Goal: Information Seeking & Learning: Get advice/opinions

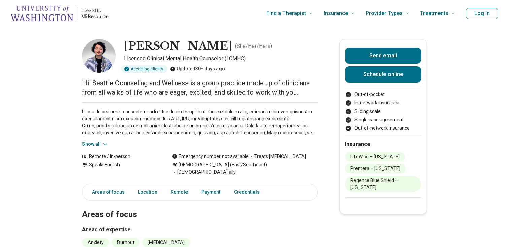
click at [95, 11] on p "powered by" at bounding box center [95, 10] width 27 height 5
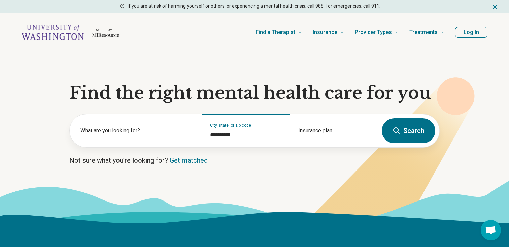
click at [236, 130] on div "**********" at bounding box center [246, 130] width 88 height 33
click at [236, 133] on input "**********" at bounding box center [245, 135] width 71 height 8
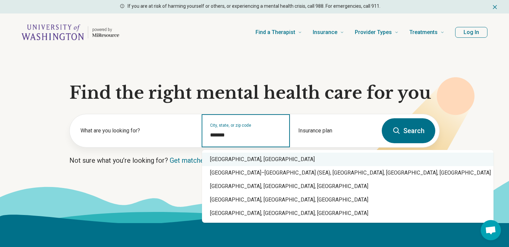
click at [242, 157] on div "[GEOGRAPHIC_DATA], [GEOGRAPHIC_DATA]" at bounding box center [348, 159] width 292 height 13
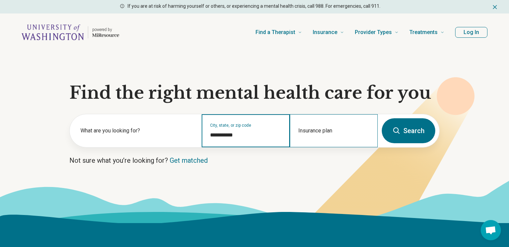
type input "**********"
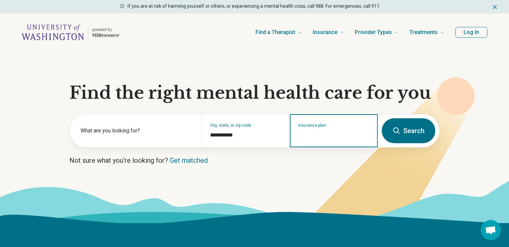
click at [341, 135] on input "Insurance plan" at bounding box center [333, 135] width 71 height 8
click at [326, 136] on input "Insurance plan" at bounding box center [333, 135] width 71 height 8
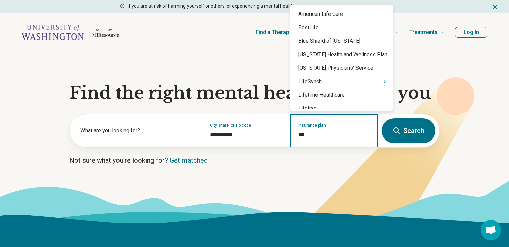
type input "****"
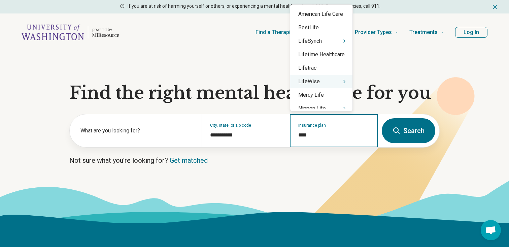
click at [343, 82] on icon "Suggestions" at bounding box center [344, 81] width 5 height 5
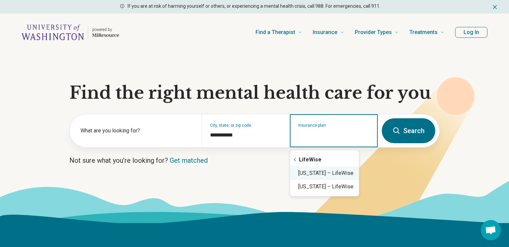
click at [331, 173] on div "[US_STATE] – LifeWise" at bounding box center [324, 172] width 69 height 13
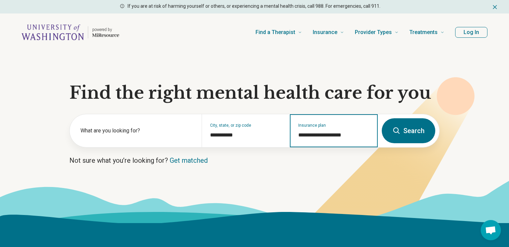
type input "**********"
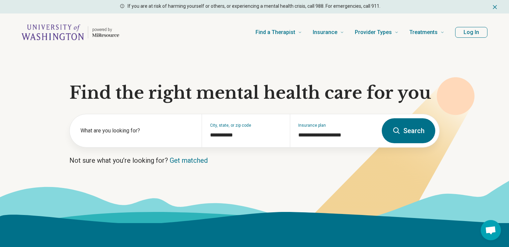
click at [398, 133] on icon at bounding box center [397, 131] width 8 height 8
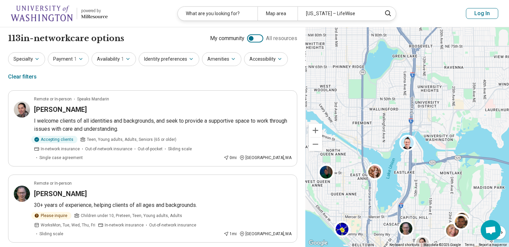
drag, startPoint x: 397, startPoint y: 120, endPoint x: 443, endPoint y: 154, distance: 56.8
click at [443, 154] on div at bounding box center [408, 137] width 204 height 220
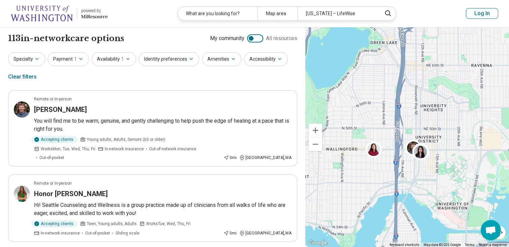
drag, startPoint x: 422, startPoint y: 83, endPoint x: 422, endPoint y: 90, distance: 7.4
click at [422, 90] on div "2 5" at bounding box center [408, 137] width 204 height 220
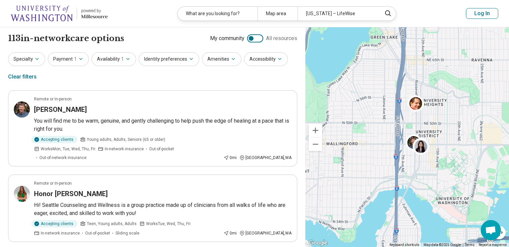
drag, startPoint x: 390, startPoint y: 204, endPoint x: 391, endPoint y: 198, distance: 6.1
click at [391, 198] on div "2 5" at bounding box center [408, 137] width 204 height 220
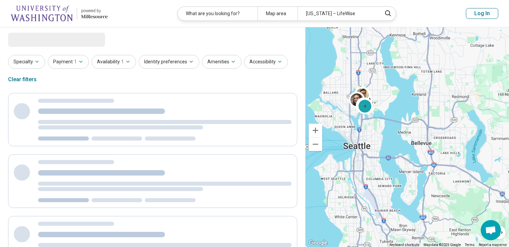
drag, startPoint x: 357, startPoint y: 207, endPoint x: 363, endPoint y: 191, distance: 17.9
click at [363, 191] on div "2 4" at bounding box center [408, 137] width 204 height 220
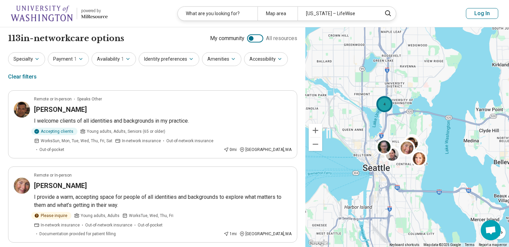
click at [390, 103] on div "4" at bounding box center [385, 104] width 16 height 16
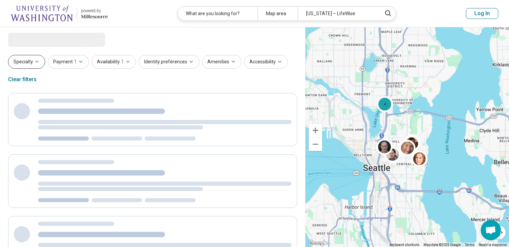
click at [36, 58] on button "Specialty" at bounding box center [26, 62] width 37 height 14
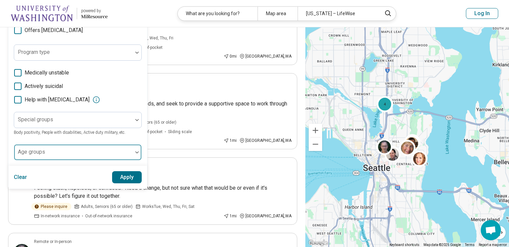
click at [68, 158] on div at bounding box center [73, 154] width 113 height 9
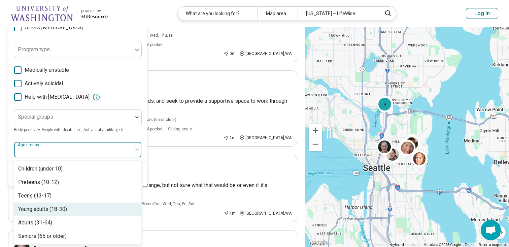
click at [56, 209] on div "Young adults (18-30)" at bounding box center [42, 209] width 49 height 8
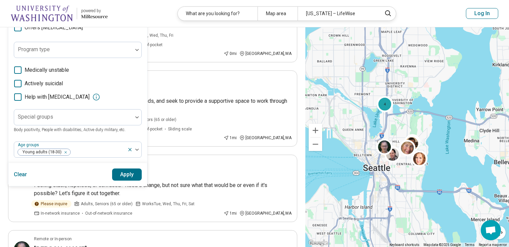
click at [133, 136] on div "Areas of focus Anxiety, [MEDICAL_DATA], Self-Esteem, etc. Modalities Talk Thera…" at bounding box center [78, 25] width 128 height 263
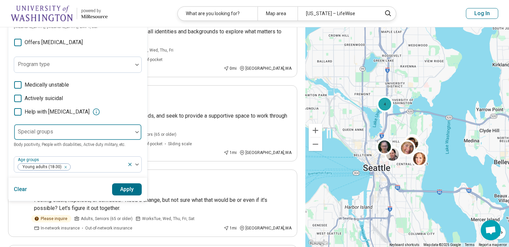
scroll to position [163, 0]
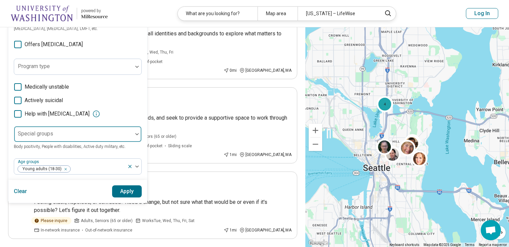
click at [96, 138] on div at bounding box center [73, 136] width 113 height 9
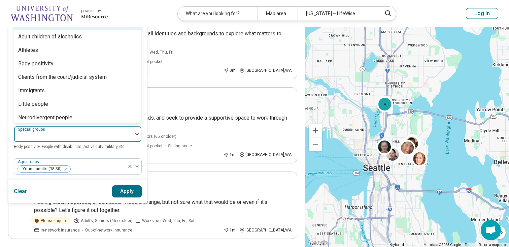
click at [96, 139] on div at bounding box center [73, 136] width 113 height 9
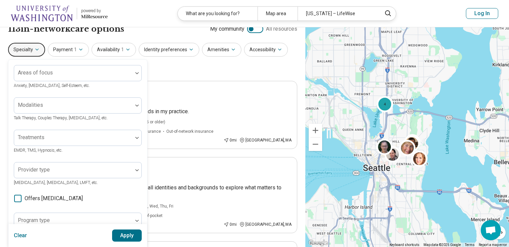
scroll to position [0, 0]
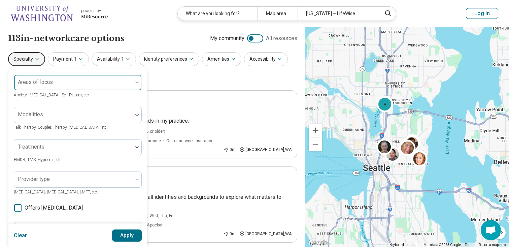
click at [120, 83] on div at bounding box center [73, 85] width 113 height 9
click at [129, 236] on button "Apply" at bounding box center [127, 235] width 30 height 12
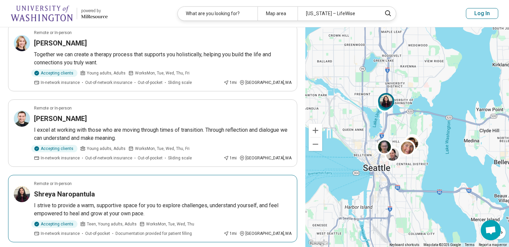
scroll to position [610, 0]
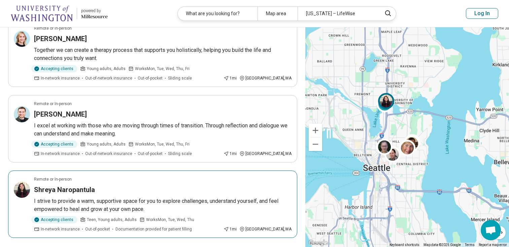
click at [79, 197] on p "I strive to provide a warm, supportive space for you to explore challenges, und…" at bounding box center [163, 205] width 258 height 16
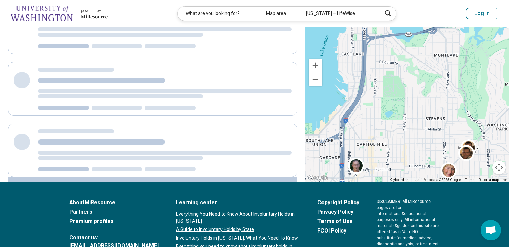
scroll to position [79, 0]
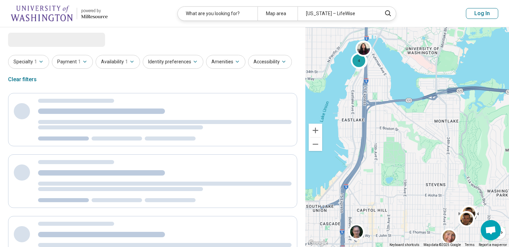
drag, startPoint x: 387, startPoint y: 70, endPoint x: 389, endPoint y: 82, distance: 11.6
click at [388, 73] on div "4" at bounding box center [408, 137] width 204 height 220
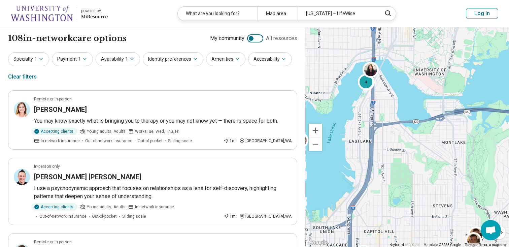
drag, startPoint x: 384, startPoint y: 62, endPoint x: 393, endPoint y: 90, distance: 30.1
click at [393, 90] on div "4" at bounding box center [408, 137] width 204 height 220
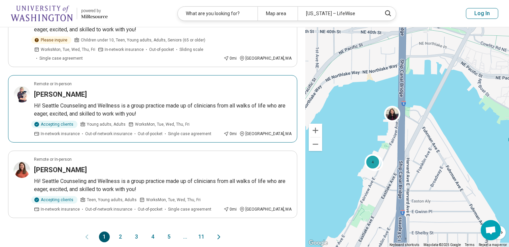
scroll to position [636, 0]
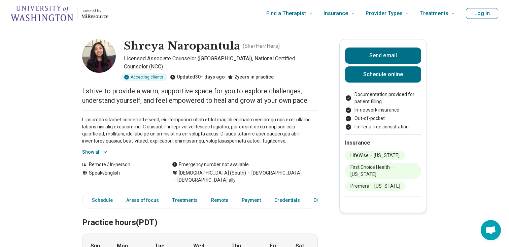
click at [97, 149] on button "Show all" at bounding box center [95, 152] width 27 height 7
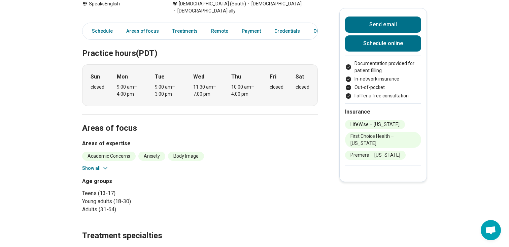
scroll to position [245, 0]
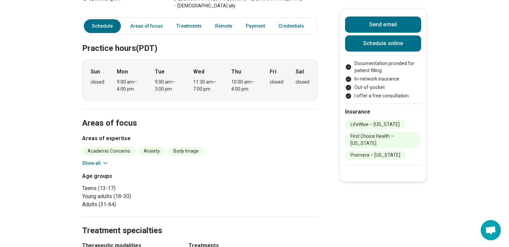
click at [104, 160] on icon at bounding box center [105, 163] width 7 height 7
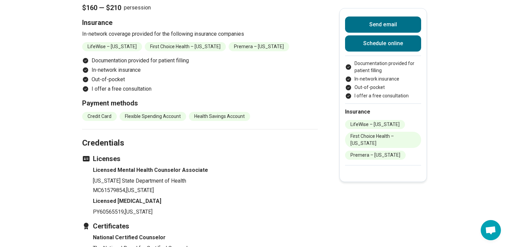
scroll to position [807, 0]
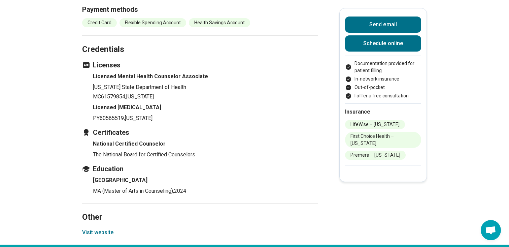
click at [96, 228] on button "Visit website" at bounding box center [97, 232] width 31 height 8
